Goal: Information Seeking & Learning: Understand process/instructions

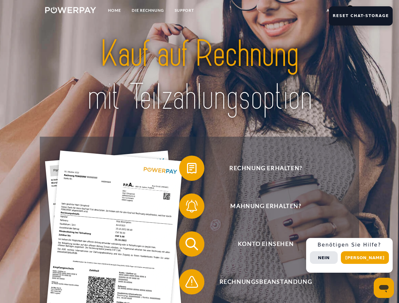
click at [70, 11] on img at bounding box center [70, 10] width 51 height 6
click at [331, 10] on link "agb" at bounding box center [331, 10] width 20 height 11
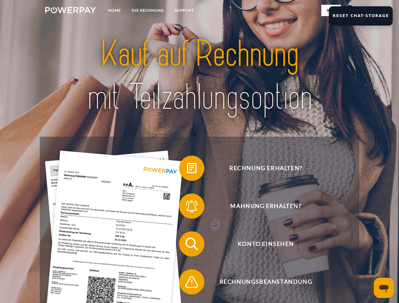
click at [187, 170] on span at bounding box center [182, 169] width 32 height 32
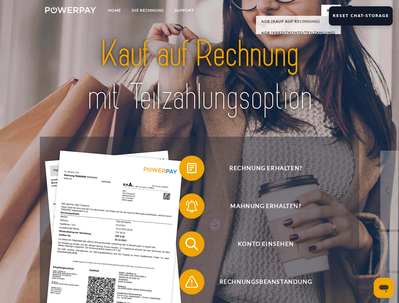
click at [187, 207] on span at bounding box center [182, 206] width 32 height 32
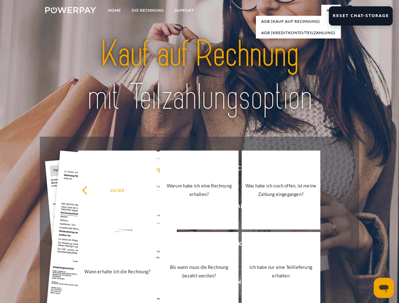
click at [187, 245] on link "Bis wann muss die Rechnung bezahlt werden?" at bounding box center [199, 271] width 79 height 79
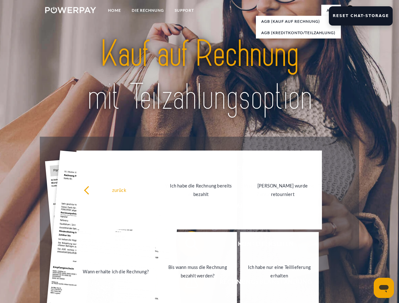
click at [187, 283] on link "Bis wann muss die Rechnung bezahlt werden?" at bounding box center [197, 271] width 79 height 79
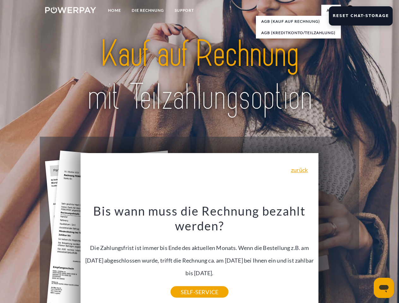
click at [351, 255] on div "Rechnung erhalten? Mahnung erhalten? Konto einsehen" at bounding box center [199, 263] width 319 height 253
click at [336, 257] on span "Konto einsehen" at bounding box center [265, 243] width 155 height 25
click at [367, 258] on header "Home DIE RECHNUNG SUPPORT" at bounding box center [199, 218] width 399 height 436
click at [365, 16] on button "Reset Chat-Storage" at bounding box center [361, 15] width 64 height 19
